Goal: Information Seeking & Learning: Find specific fact

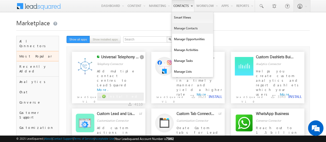
click at [188, 30] on link "Manage Contacts" at bounding box center [192, 28] width 41 height 11
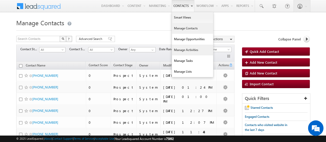
click at [183, 51] on link "Manage Activities" at bounding box center [192, 50] width 41 height 11
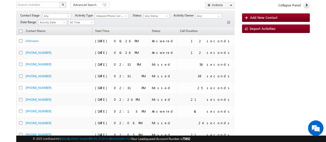
scroll to position [35, 0]
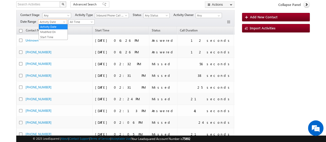
click at [56, 21] on span "Activity Date" at bounding box center [51, 22] width 27 height 5
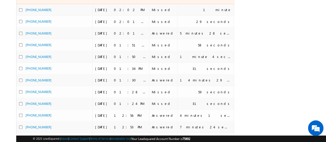
scroll to position [260, 0]
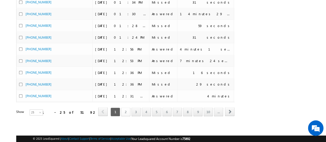
click at [129, 108] on link "2" at bounding box center [125, 111] width 9 height 9
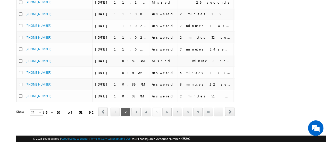
click at [159, 109] on link "5" at bounding box center [156, 111] width 9 height 9
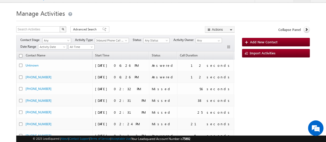
click at [63, 29] on img "button" at bounding box center [63, 29] width 3 height 3
click at [47, 30] on input "text" at bounding box center [38, 29] width 44 height 6
type input "Search Activities"
click at [43, 30] on input "text" at bounding box center [38, 29] width 44 height 6
paste input "7042780781"
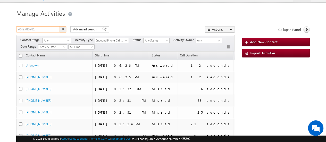
type input "7042780781"
click at [62, 28] on img "button" at bounding box center [63, 29] width 3 height 3
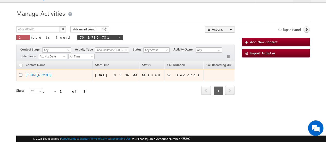
click at [57, 72] on div "+91-7042780781" at bounding box center [52, 74] width 52 height 5
click at [41, 74] on link "+91-7042780781" at bounding box center [39, 75] width 26 height 4
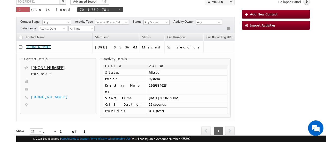
scroll to position [37, 0]
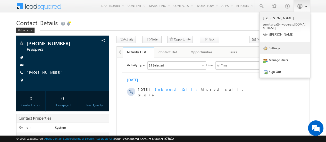
click at [277, 46] on link "Settings" at bounding box center [284, 48] width 50 height 12
click at [273, 43] on link "Settings" at bounding box center [284, 48] width 50 height 12
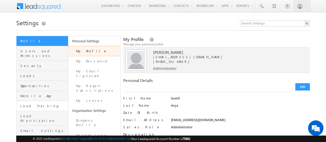
scroll to position [93, 0]
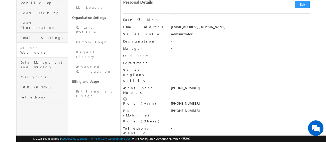
click at [44, 43] on link "API and Webhooks" at bounding box center [42, 50] width 52 height 15
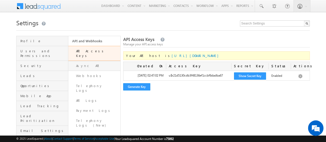
click at [94, 62] on link "Async API" at bounding box center [94, 66] width 52 height 10
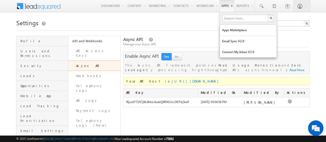
click at [225, 5] on link "Apps" at bounding box center [227, 6] width 15 height 12
click at [234, 28] on link "Apps Marketplace" at bounding box center [248, 30] width 57 height 11
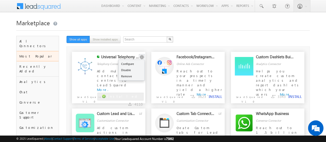
click at [140, 58] on button "button" at bounding box center [141, 57] width 5 height 5
click at [127, 63] on link "Configure" at bounding box center [132, 64] width 26 height 6
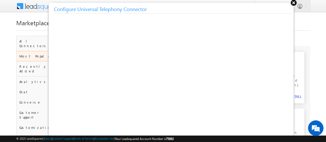
click at [294, 1] on button at bounding box center [294, 3] width 8 height 8
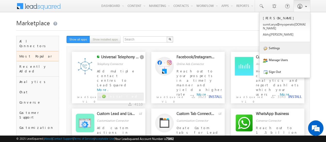
click at [277, 46] on link "Settings" at bounding box center [284, 48] width 50 height 12
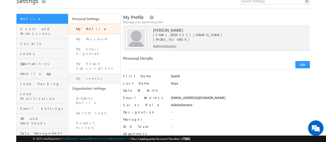
scroll to position [31, 0]
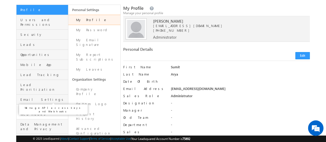
click at [37, 107] on span "API and Webhooks" at bounding box center [43, 111] width 46 height 9
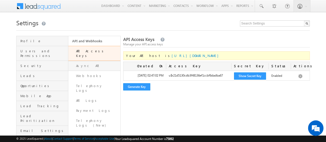
click at [85, 61] on link "Async API" at bounding box center [94, 66] width 52 height 10
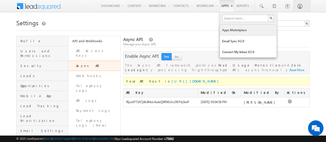
click at [232, 31] on link "Apps Marketplace" at bounding box center [248, 30] width 57 height 11
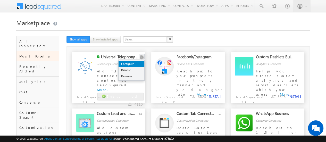
drag, startPoint x: 141, startPoint y: 56, endPoint x: 132, endPoint y: 61, distance: 10.2
click at [139, 60] on div "Configure Disable Remove" at bounding box center [142, 56] width 6 height 5
click at [130, 62] on link "Configure" at bounding box center [132, 64] width 26 height 6
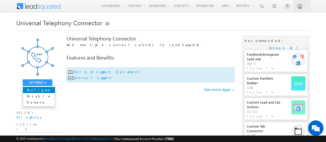
click at [37, 89] on link "Configure" at bounding box center [39, 90] width 32 height 6
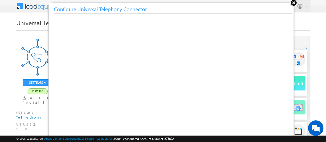
click at [293, 2] on button at bounding box center [294, 3] width 8 height 8
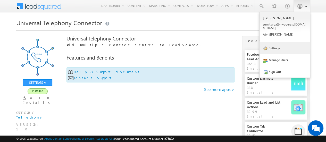
click at [275, 44] on link "Settings" at bounding box center [284, 48] width 50 height 12
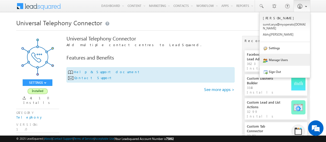
click at [277, 59] on link "Manage Users" at bounding box center [284, 60] width 50 height 12
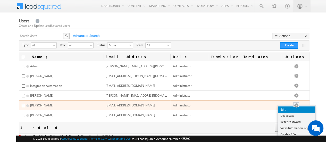
click at [293, 107] on link "Edit" at bounding box center [296, 109] width 37 height 6
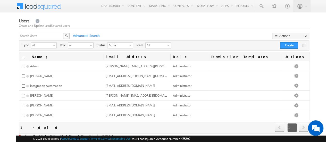
scroll to position [16, 0]
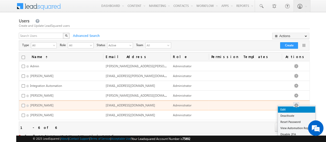
click at [301, 108] on link "Edit" at bounding box center [296, 109] width 37 height 6
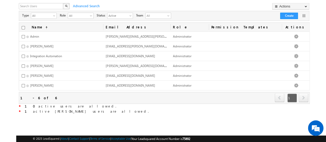
scroll to position [29, 0]
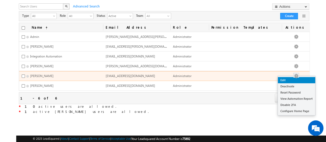
click at [299, 79] on link "Edit" at bounding box center [296, 80] width 37 height 6
click at [301, 80] on link "Edit" at bounding box center [296, 80] width 37 height 6
click at [302, 79] on link "Edit" at bounding box center [296, 80] width 37 height 6
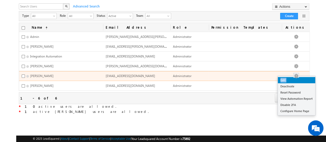
click at [302, 79] on link "Edit" at bounding box center [296, 80] width 37 height 6
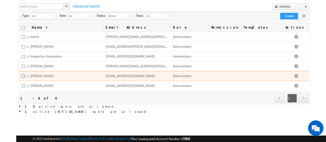
click at [23, 76] on input "checkbox" at bounding box center [23, 75] width 3 height 3
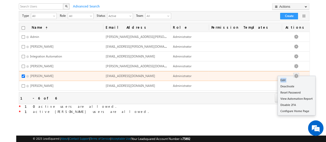
click at [298, 73] on button "button" at bounding box center [295, 75] width 5 height 5
click at [292, 82] on link "Edit" at bounding box center [296, 80] width 37 height 6
click at [299, 80] on link "Edit" at bounding box center [296, 80] width 37 height 6
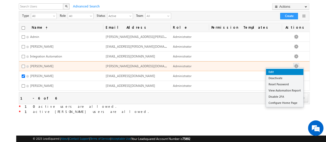
click at [293, 71] on link "Edit" at bounding box center [284, 72] width 37 height 6
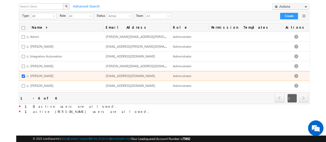
click at [22, 74] on input "checkbox" at bounding box center [23, 75] width 3 height 3
checkbox input "false"
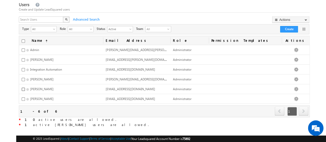
scroll to position [0, 0]
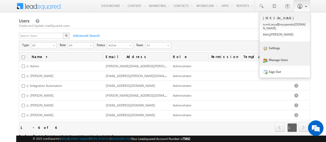
click at [295, 47] on link "Settings" at bounding box center [284, 48] width 50 height 12
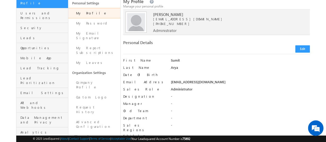
scroll to position [38, 0]
click at [166, 24] on span "[PHONE_NUMBER]" at bounding box center [172, 23] width 39 height 4
copy span "9319371489"
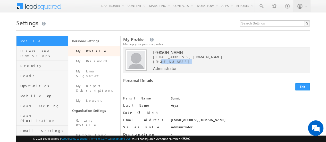
click at [27, 6] on span at bounding box center [41, 5] width 37 height 9
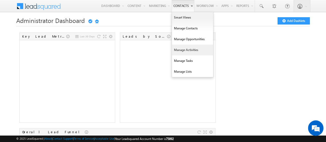
click at [187, 49] on link "Manage Activities" at bounding box center [192, 50] width 41 height 11
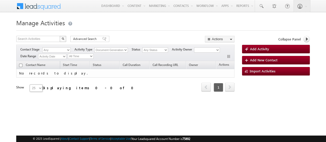
type input "7042780781"
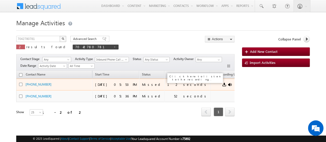
click at [228, 83] on link at bounding box center [230, 84] width 4 height 4
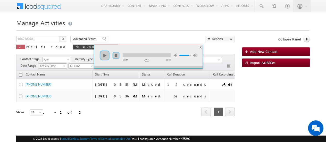
click at [173, 117] on div "Contact Name Start Time Status Call Duration Call Recording URL Owner Actions +…" at bounding box center [125, 97] width 218 height 52
click at [149, 23] on h1 "Manage Activities" at bounding box center [162, 22] width 293 height 10
click at [200, 47] on span "X" at bounding box center [200, 47] width 2 height 4
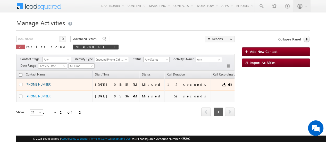
click at [32, 84] on link "[PHONE_NUMBER]" at bounding box center [39, 84] width 26 height 4
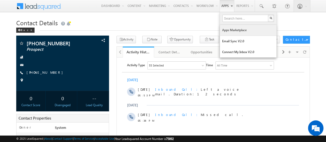
click at [230, 28] on link "Apps Marketplace" at bounding box center [248, 30] width 57 height 11
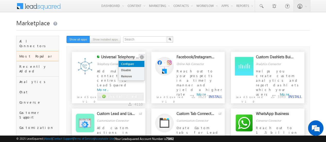
click at [128, 63] on link "Configure" at bounding box center [132, 64] width 26 height 6
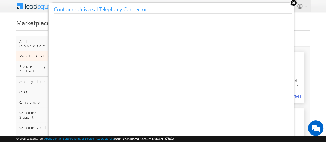
click at [294, 2] on button at bounding box center [294, 3] width 8 height 8
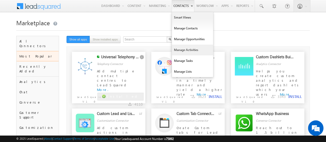
click at [188, 51] on link "Manage Activities" at bounding box center [192, 50] width 41 height 11
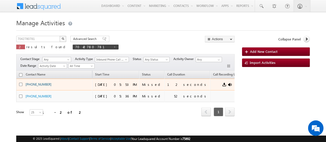
click at [45, 84] on link "+91-7042780781" at bounding box center [39, 84] width 26 height 4
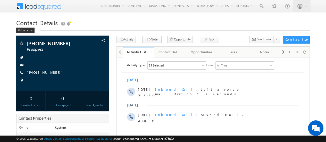
scroll to position [18, 0]
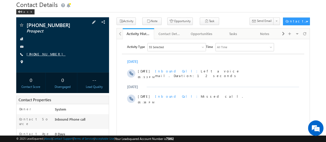
click at [31, 53] on link "[PHONE_NUMBER]" at bounding box center [46, 54] width 39 height 4
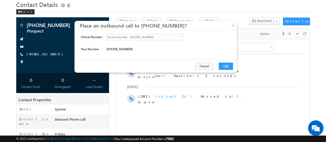
scroll to position [0, 0]
click at [146, 38] on span "Service Number - [PHONE_NUMBER]" at bounding box center [143, 37] width 73 height 6
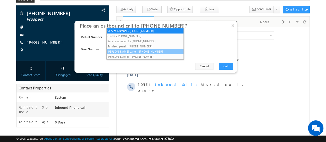
scroll to position [25, 0]
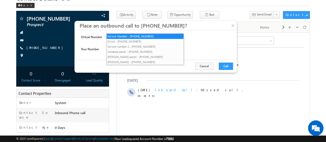
click at [95, 33] on div "Virtual Number Service Number - [PHONE_NUMBER] select [PHONE_NUMBER] Your Numbe…" at bounding box center [155, 45] width 162 height 30
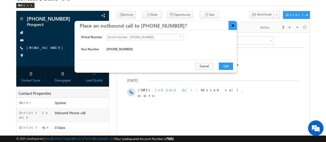
click at [232, 27] on button "×" at bounding box center [233, 25] width 9 height 9
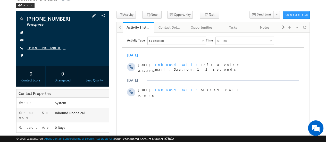
click at [42, 49] on link "[PHONE_NUMBER]" at bounding box center [46, 47] width 39 height 4
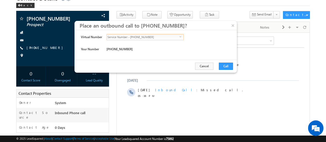
click at [146, 37] on span "Service Number - +91-7303236237" at bounding box center [143, 37] width 73 height 6
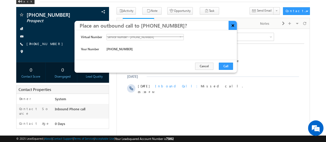
click at [232, 26] on button "×" at bounding box center [233, 25] width 9 height 9
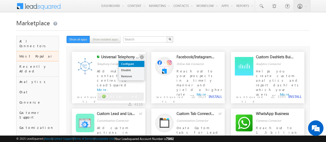
click at [136, 63] on link "Configure" at bounding box center [132, 64] width 26 height 6
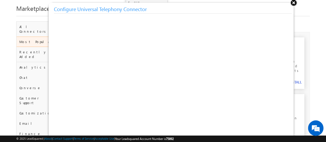
scroll to position [15, 0]
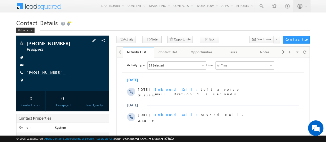
click at [36, 72] on link "[PHONE_NUMBER]" at bounding box center [46, 72] width 39 height 4
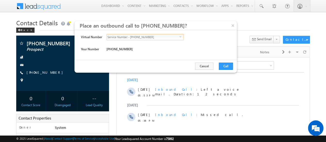
click at [156, 36] on span "Service Number - [PHONE_NUMBER]" at bounding box center [143, 37] width 73 height 6
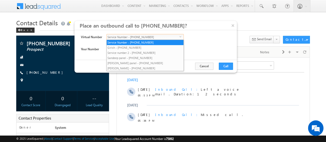
click at [91, 36] on span "Virtual Number" at bounding box center [91, 37] width 21 height 5
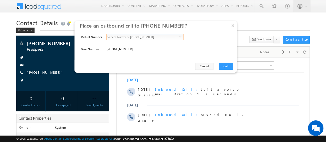
click at [179, 35] on span "select" at bounding box center [181, 38] width 4 height 9
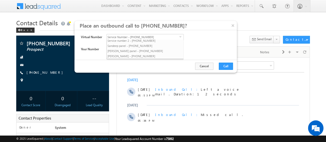
click at [206, 33] on div "Virtual Number Service Number - +91-7303236237 select +91-7303236237 Your Numbe…" at bounding box center [155, 45] width 162 height 30
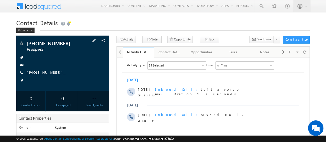
click at [40, 73] on link "[PHONE_NUMBER]" at bounding box center [46, 72] width 39 height 4
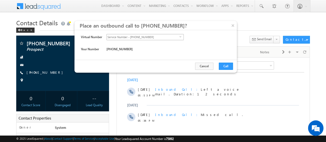
click at [142, 36] on span "Service Number - [PHONE_NUMBER]" at bounding box center [143, 37] width 73 height 6
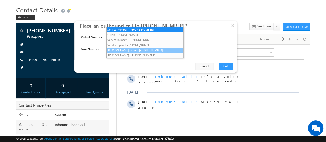
scroll to position [9, 0]
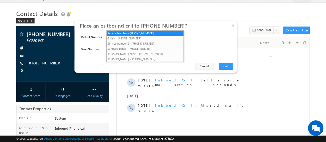
click at [210, 13] on h1 "Contact Details" at bounding box center [162, 13] width 293 height 10
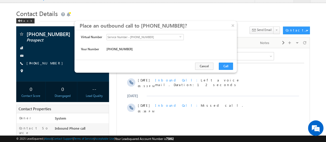
scroll to position [0, 0]
click at [234, 27] on button "×" at bounding box center [233, 25] width 9 height 9
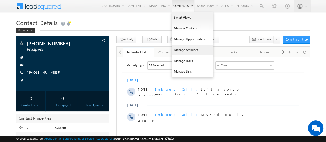
click at [193, 51] on link "Manage Activities" at bounding box center [192, 50] width 41 height 11
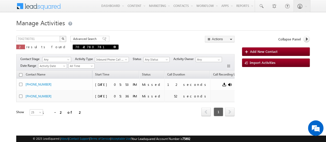
click at [113, 47] on span at bounding box center [114, 47] width 3 height 3
type input "Search Activities"
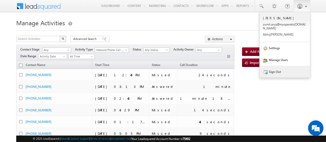
click at [274, 69] on link "Sign Out" at bounding box center [284, 72] width 50 height 12
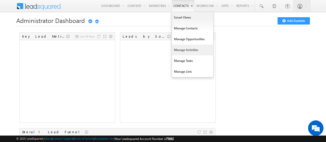
click at [186, 51] on link "Manage Activities" at bounding box center [192, 50] width 41 height 11
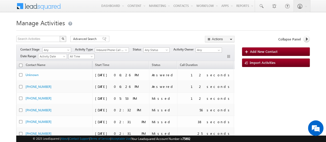
click at [73, 57] on span "All Time" at bounding box center [81, 56] width 24 height 5
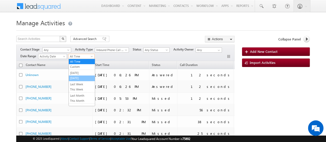
click at [79, 78] on link "[DATE]" at bounding box center [82, 78] width 26 height 5
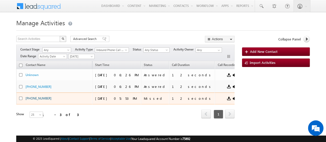
click at [43, 98] on link "[PHONE_NUMBER]" at bounding box center [39, 98] width 26 height 4
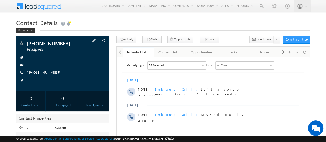
click at [33, 73] on link "[PHONE_NUMBER]" at bounding box center [46, 72] width 39 height 4
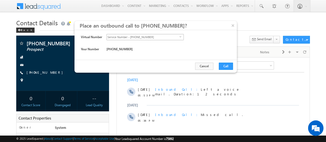
click at [127, 36] on span "Service Number - [PHONE_NUMBER]" at bounding box center [143, 37] width 73 height 6
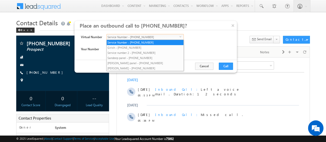
click at [92, 35] on span "Virtual Number" at bounding box center [91, 37] width 21 height 5
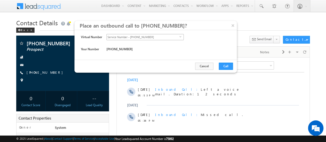
click at [181, 35] on span "select" at bounding box center [181, 38] width 4 height 9
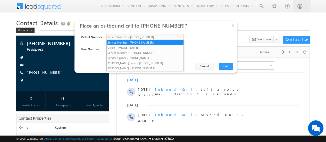
click at [200, 35] on div "Service Number - +91-7303236237 select +91-7303236237" at bounding box center [155, 38] width 98 height 9
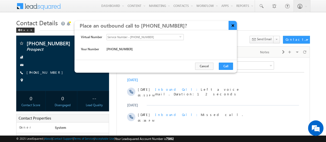
click at [232, 24] on button "×" at bounding box center [233, 25] width 9 height 9
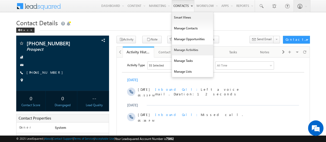
click at [191, 51] on link "Manage Activities" at bounding box center [192, 50] width 41 height 11
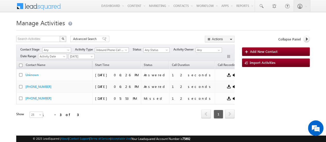
click at [112, 50] on span "Inbound Phone Call Activity" at bounding box center [110, 50] width 31 height 5
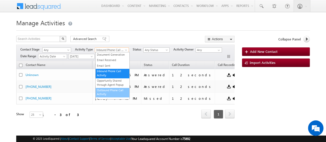
click at [107, 94] on link "Outbound Phone Call Activity" at bounding box center [113, 92] width 34 height 8
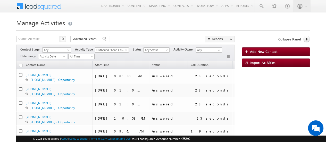
click at [74, 58] on span "All Time" at bounding box center [81, 56] width 24 height 5
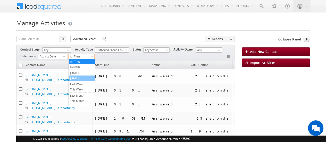
click at [77, 80] on li "[DATE]" at bounding box center [82, 78] width 26 height 6
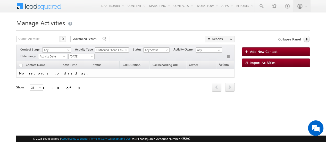
click at [108, 50] on span "Outbound Phone Call Activity" at bounding box center [110, 50] width 31 height 5
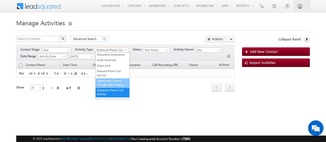
scroll to position [21, 0]
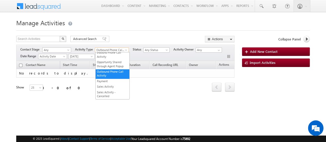
click at [133, 30] on div at bounding box center [162, 28] width 293 height 3
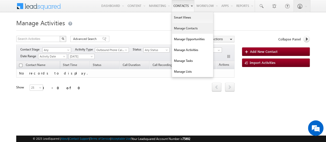
click at [194, 28] on link "Manage Contacts" at bounding box center [192, 28] width 41 height 11
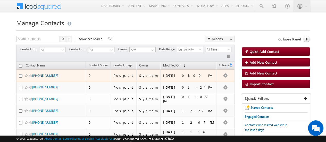
click at [49, 74] on link "+91-7042780781" at bounding box center [45, 76] width 26 height 4
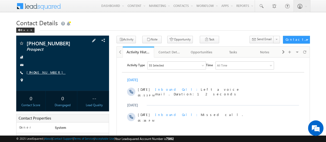
click at [38, 73] on link "[PHONE_NUMBER]" at bounding box center [46, 72] width 39 height 4
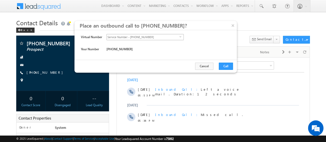
click at [139, 38] on span "Service Number - [PHONE_NUMBER]" at bounding box center [143, 37] width 73 height 6
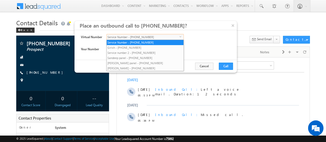
click at [88, 46] on div "Virtual Number Service Number - [PHONE_NUMBER] select [PHONE_NUMBER]" at bounding box center [155, 40] width 149 height 12
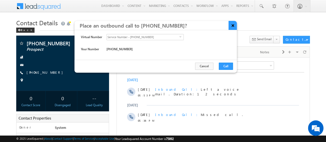
click at [232, 24] on button "×" at bounding box center [233, 25] width 9 height 9
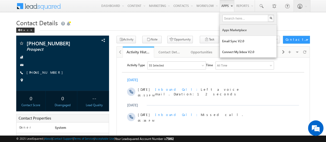
click at [232, 29] on link "Apps Marketplace" at bounding box center [248, 30] width 57 height 11
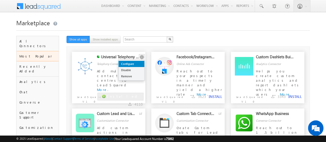
click at [130, 64] on link "Configure" at bounding box center [132, 64] width 26 height 6
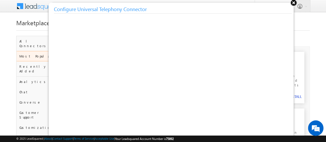
click at [293, 3] on button at bounding box center [294, 3] width 8 height 8
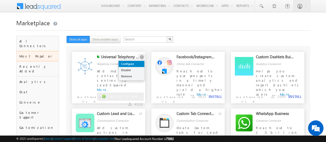
click at [132, 65] on link "Configure" at bounding box center [132, 64] width 26 height 6
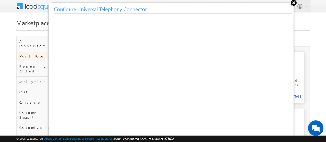
click at [293, 2] on button at bounding box center [294, 3] width 8 height 8
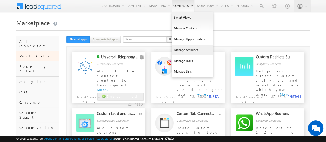
click at [193, 53] on link "Manage Activities" at bounding box center [192, 50] width 41 height 11
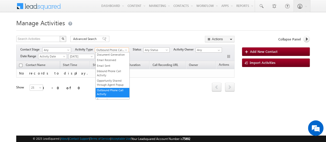
click at [124, 51] on span "Outbound Phone Call Activity" at bounding box center [110, 50] width 31 height 5
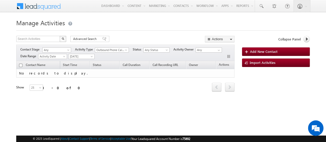
click at [135, 35] on div "Manage Activities Search Activities X 0 results found Advanced Search Advanced …" at bounding box center [162, 81] width 293 height 129
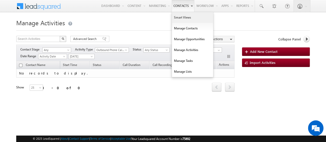
click at [184, 17] on link "Smart Views" at bounding box center [192, 17] width 41 height 11
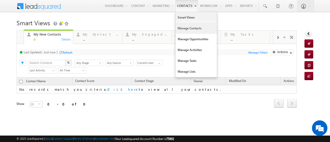
click at [193, 30] on link "Manage Contacts" at bounding box center [195, 28] width 41 height 11
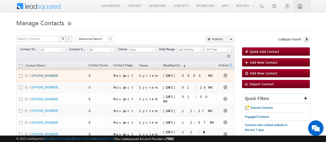
click at [53, 74] on link "[PHONE_NUMBER]" at bounding box center [45, 76] width 26 height 4
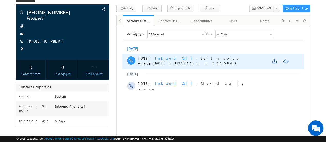
scroll to position [31, 0]
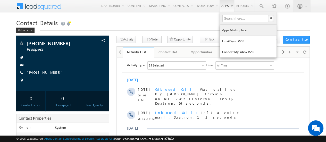
click at [231, 32] on link "Apps Marketplace" at bounding box center [248, 30] width 57 height 11
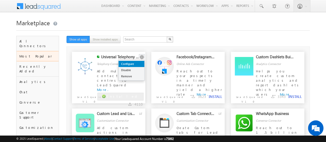
click at [127, 64] on link "Configure" at bounding box center [132, 64] width 26 height 6
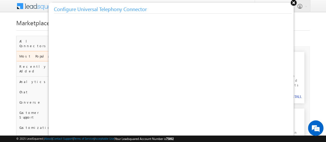
click at [295, 3] on button at bounding box center [294, 3] width 8 height 8
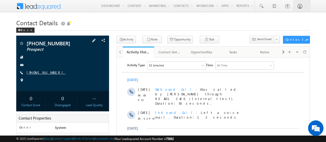
click at [37, 72] on link "[PHONE_NUMBER]" at bounding box center [46, 72] width 39 height 4
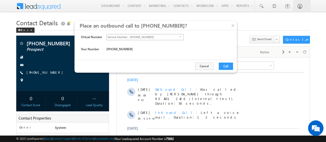
click at [147, 38] on span "Service Number - [PHONE_NUMBER]" at bounding box center [143, 37] width 73 height 6
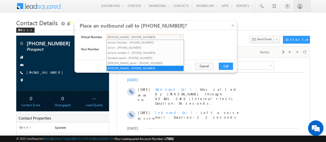
click at [94, 35] on span "Virtual Number" at bounding box center [91, 37] width 21 height 5
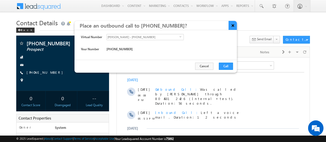
click at [232, 26] on button "×" at bounding box center [233, 25] width 9 height 9
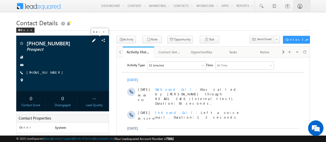
click at [96, 38] on span at bounding box center [94, 41] width 6 height 6
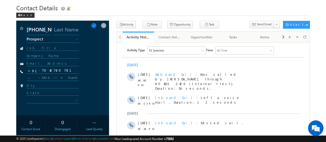
scroll to position [9, 0]
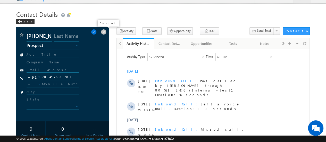
click at [104, 32] on span at bounding box center [104, 32] width 6 height 6
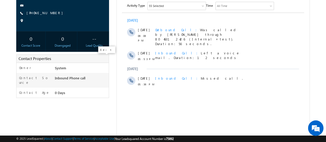
scroll to position [58, 0]
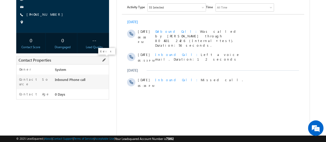
click at [105, 61] on span at bounding box center [104, 60] width 6 height 6
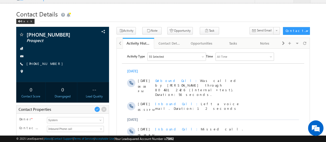
scroll to position [0, 0]
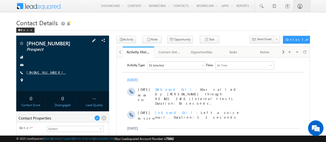
click at [43, 73] on link "+91-7042780781" at bounding box center [46, 72] width 39 height 4
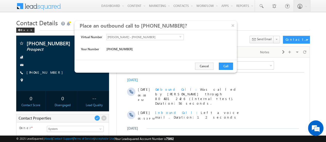
click at [179, 43] on div "Virtual Number Deval Patel - +91-9510804905 select +91-9510804905" at bounding box center [155, 40] width 149 height 12
click at [209, 65] on button "Cancel" at bounding box center [204, 66] width 18 height 7
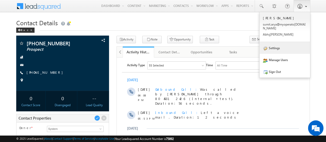
click at [271, 43] on link "Settings" at bounding box center [284, 48] width 50 height 12
